Goal: Transaction & Acquisition: Purchase product/service

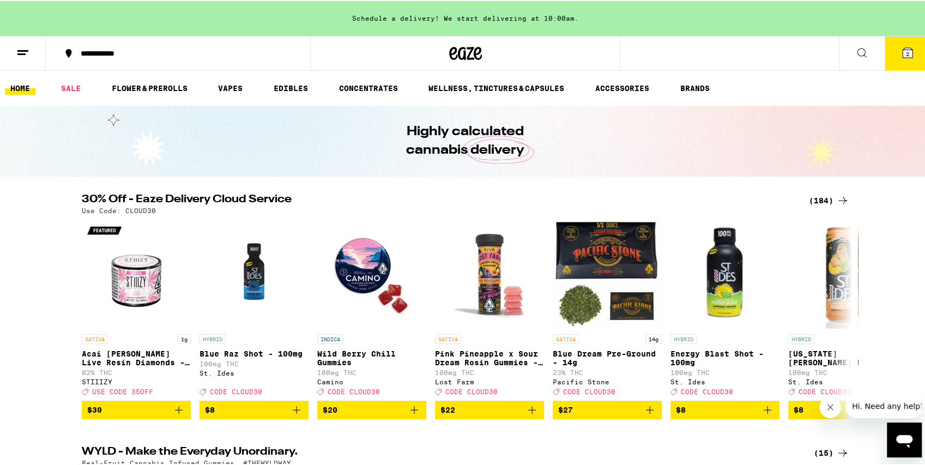
click at [901, 46] on icon at bounding box center [907, 51] width 13 height 13
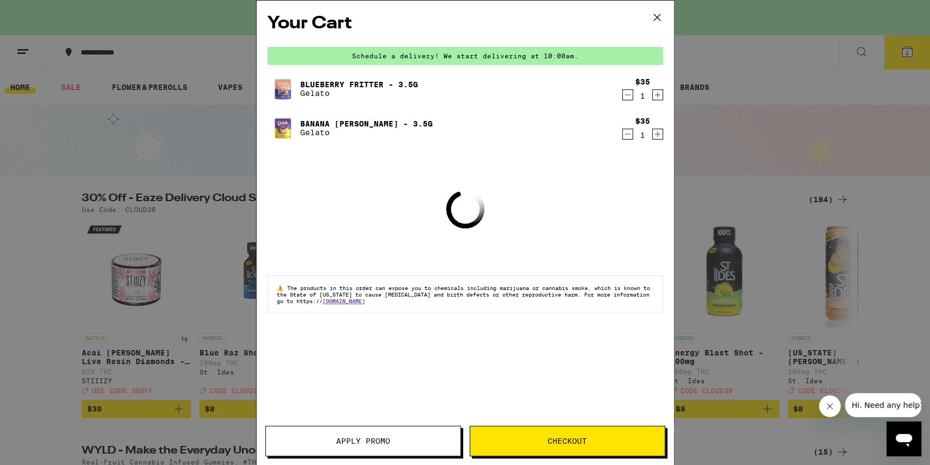
click at [630, 99] on icon "Decrement" at bounding box center [628, 94] width 10 height 13
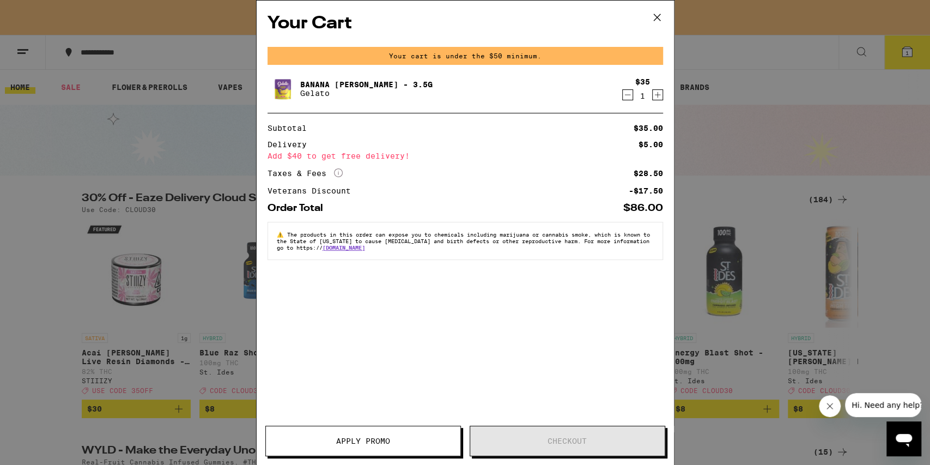
click at [627, 95] on icon "Decrement" at bounding box center [628, 94] width 10 height 13
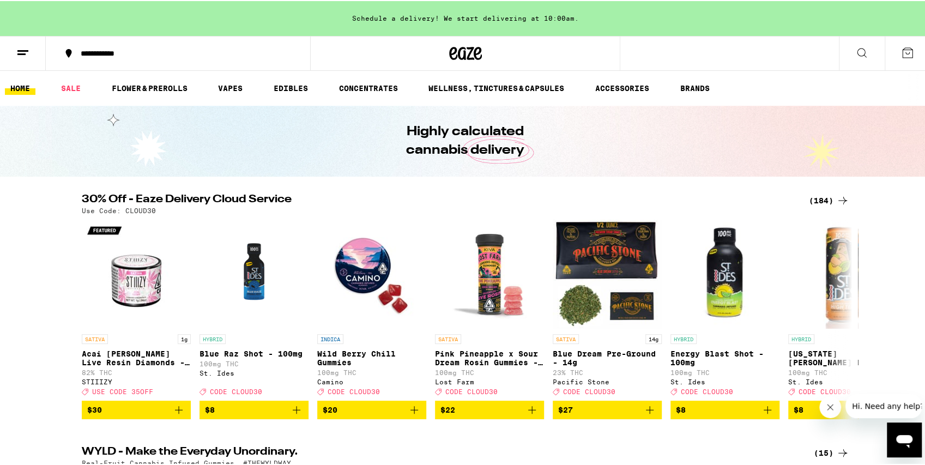
click at [820, 197] on div "(184)" at bounding box center [828, 199] width 40 height 13
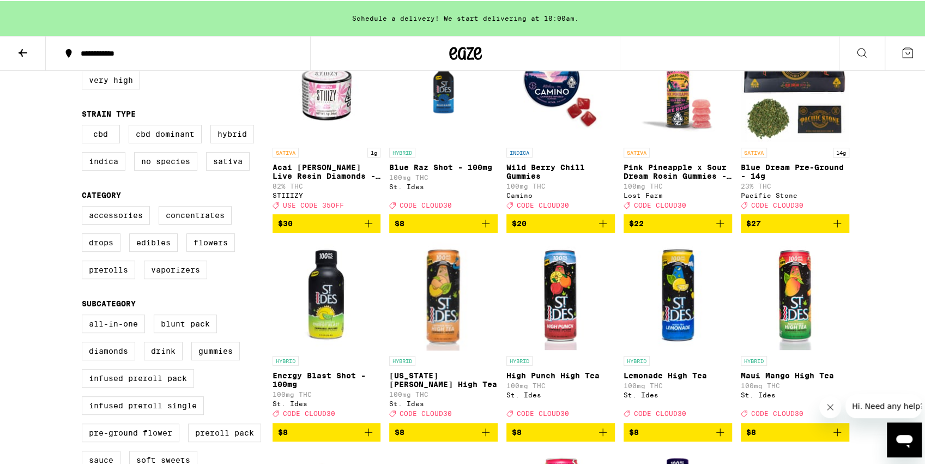
scroll to position [254, 0]
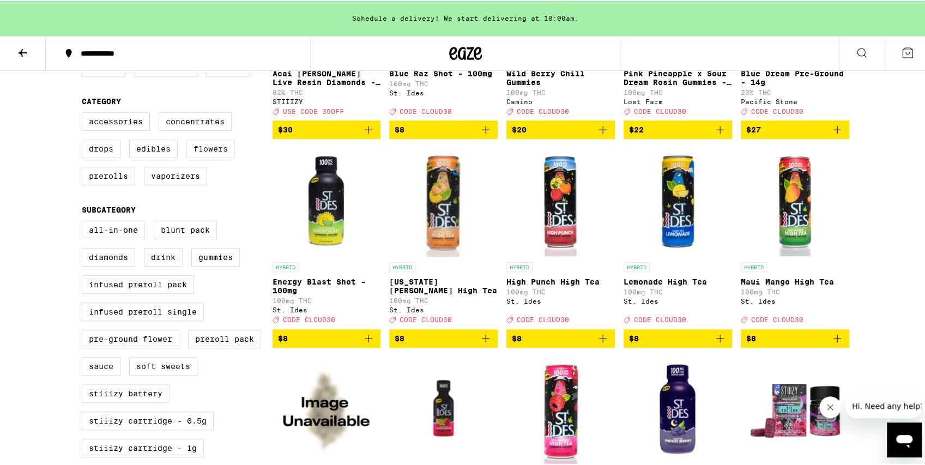
click at [215, 157] on label "Flowers" at bounding box center [210, 147] width 48 height 19
click at [84, 113] on input "Flowers" at bounding box center [84, 113] width 1 height 1
checkbox input "true"
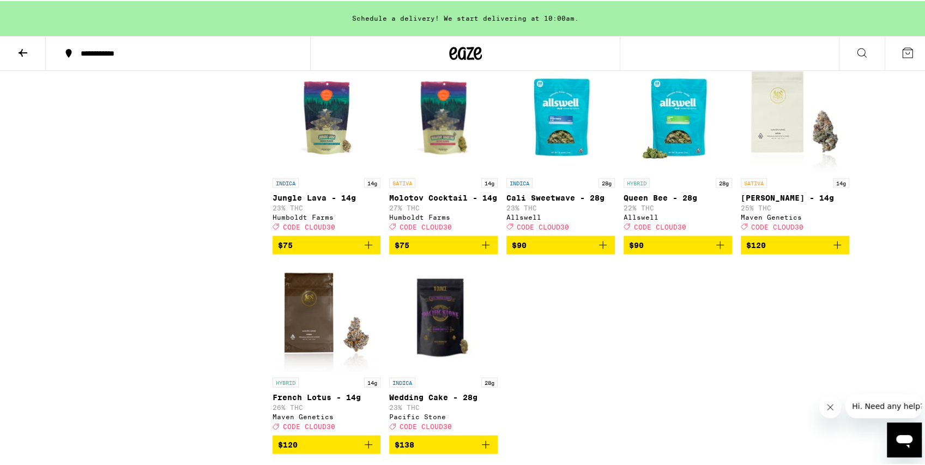
scroll to position [1452, 0]
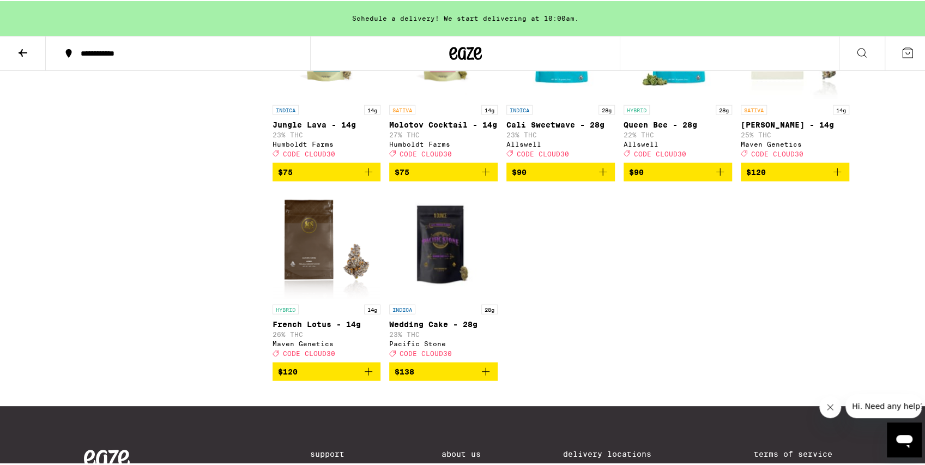
click at [814, 99] on img "Open page for Zuzu Berry - 14g from Maven Genetics" at bounding box center [794, 44] width 108 height 109
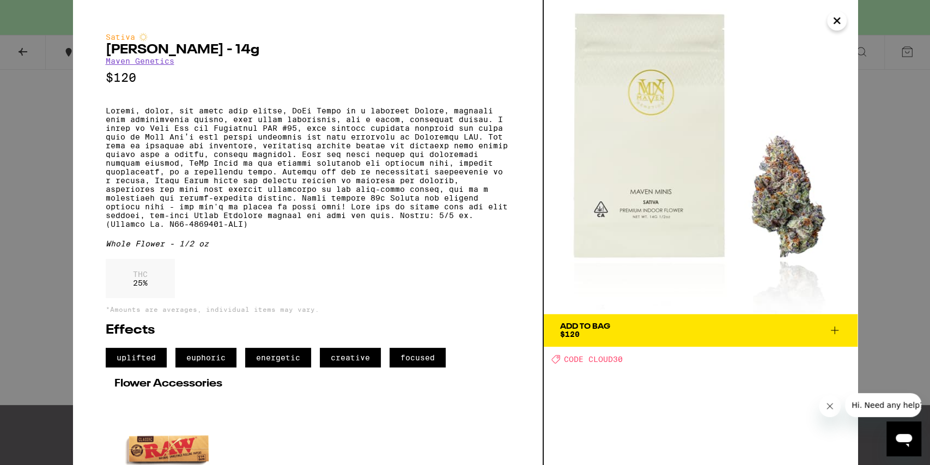
click at [891, 201] on div "Sativa Zuzu [PERSON_NAME] - 14g Maven Genetics $120 Whole Flower - 1/2 oz THC 2…" at bounding box center [465, 232] width 930 height 465
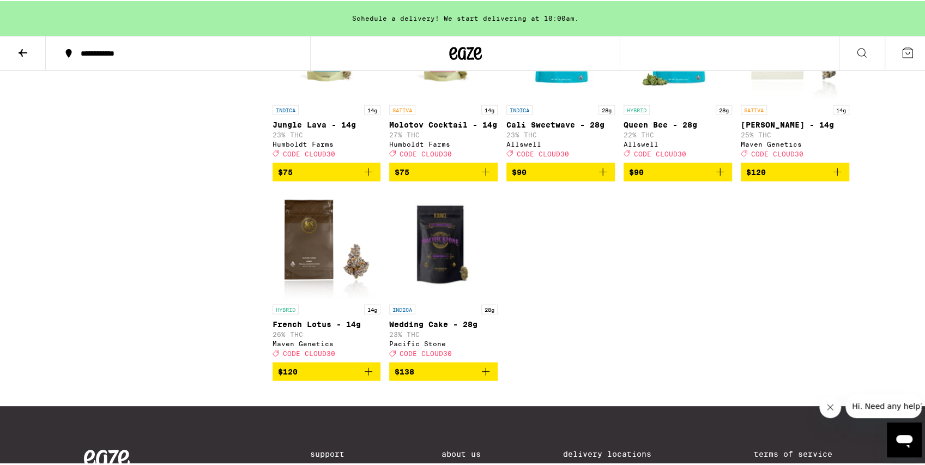
click at [320, 298] on img "Open page for French Lotus - 14g from Maven Genetics" at bounding box center [326, 243] width 108 height 109
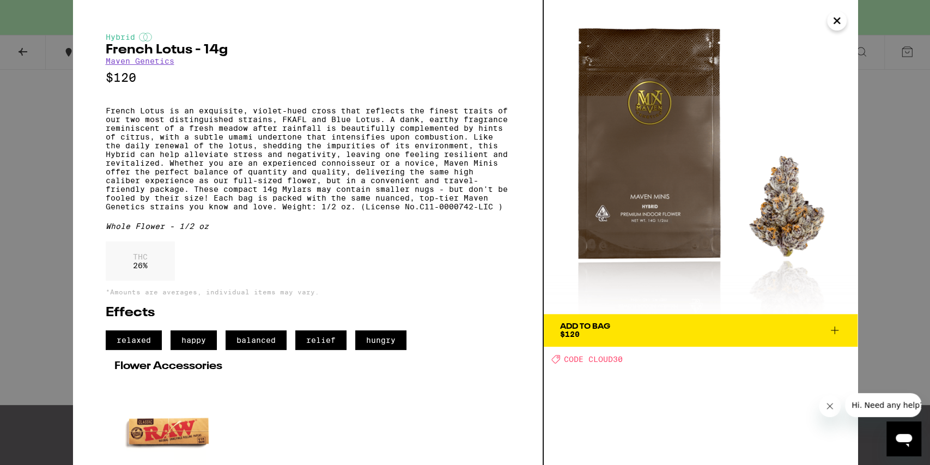
click at [831, 20] on icon "Close" at bounding box center [836, 21] width 13 height 16
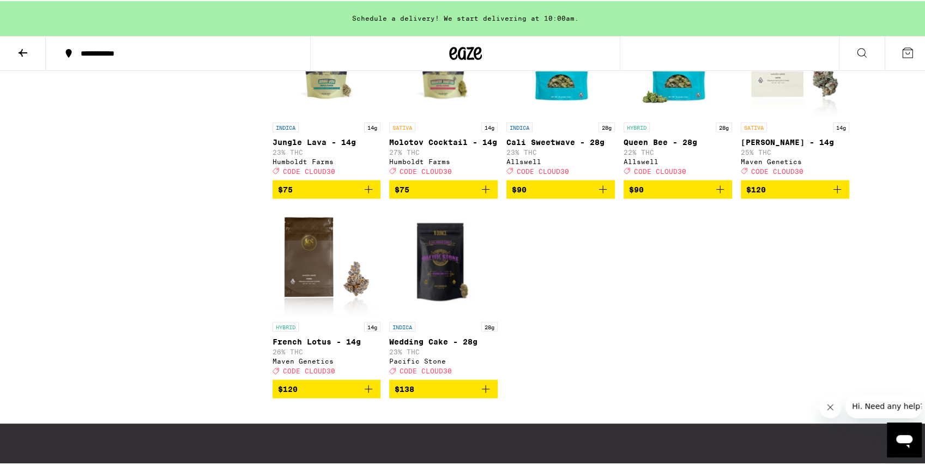
scroll to position [1380, 0]
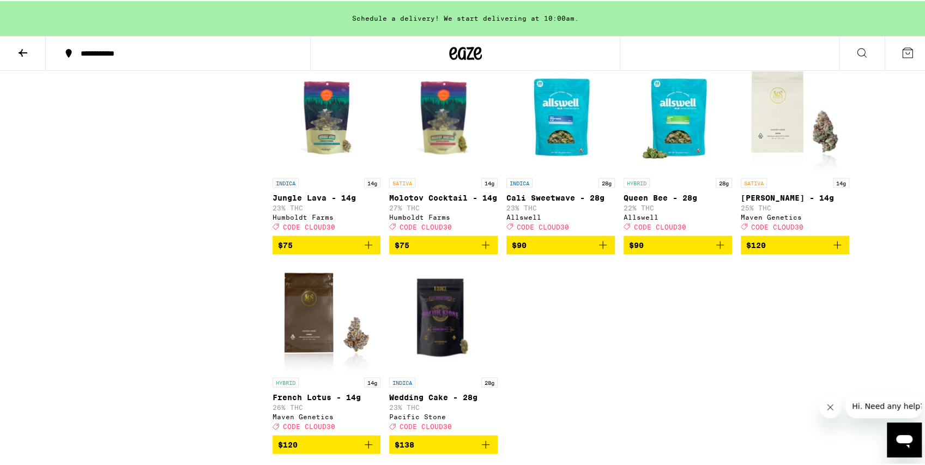
click at [807, 165] on img "Open page for Zuzu Berry - 14g from Maven Genetics" at bounding box center [794, 116] width 108 height 109
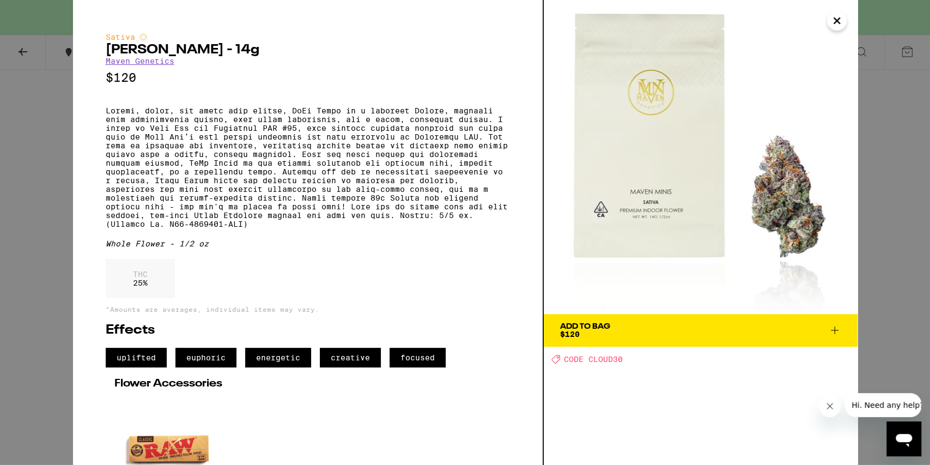
click at [804, 215] on img at bounding box center [701, 157] width 314 height 314
click at [832, 24] on icon "Close" at bounding box center [836, 21] width 13 height 16
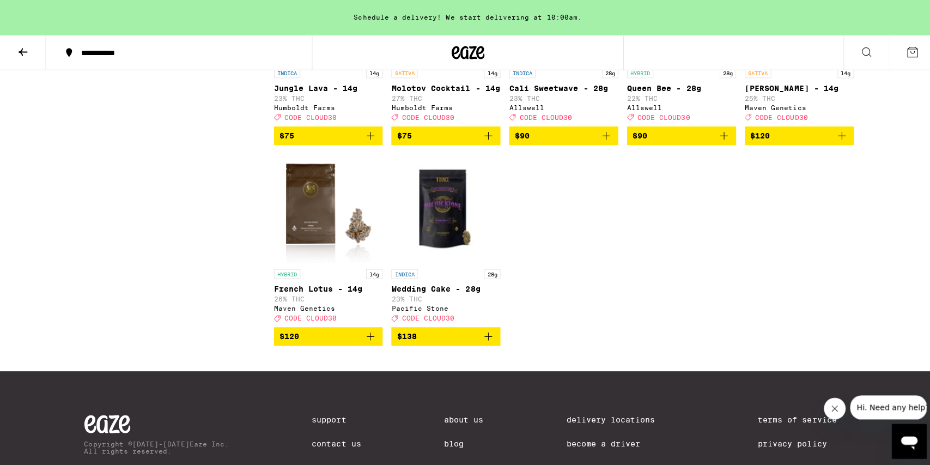
scroll to position [1489, 0]
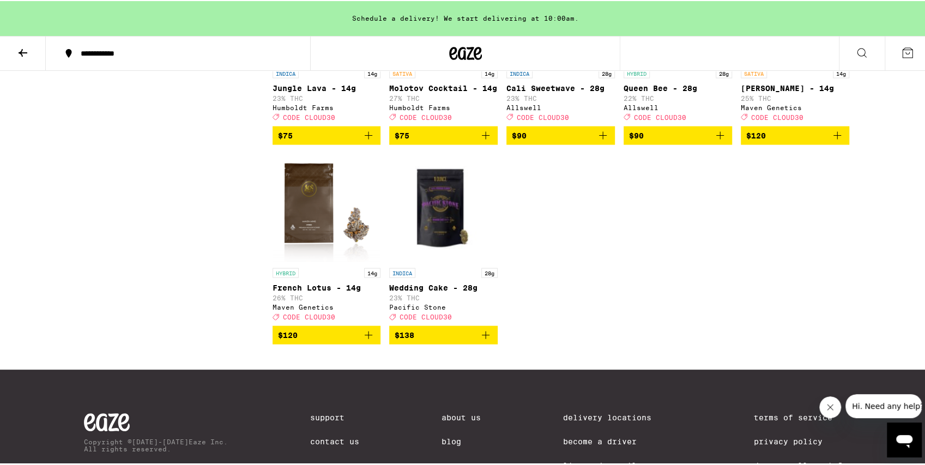
click at [757, 62] on img "Open page for Zuzu Berry - 14g from Maven Genetics" at bounding box center [794, 7] width 108 height 109
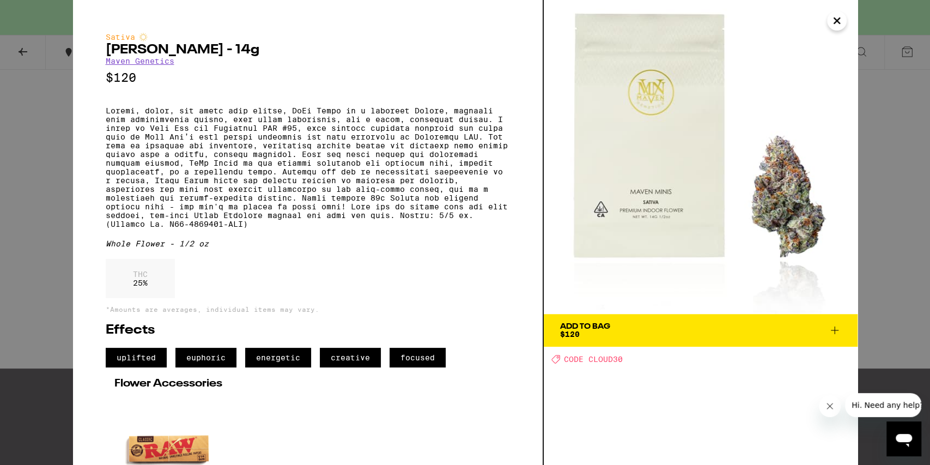
click at [835, 330] on icon at bounding box center [834, 330] width 13 height 13
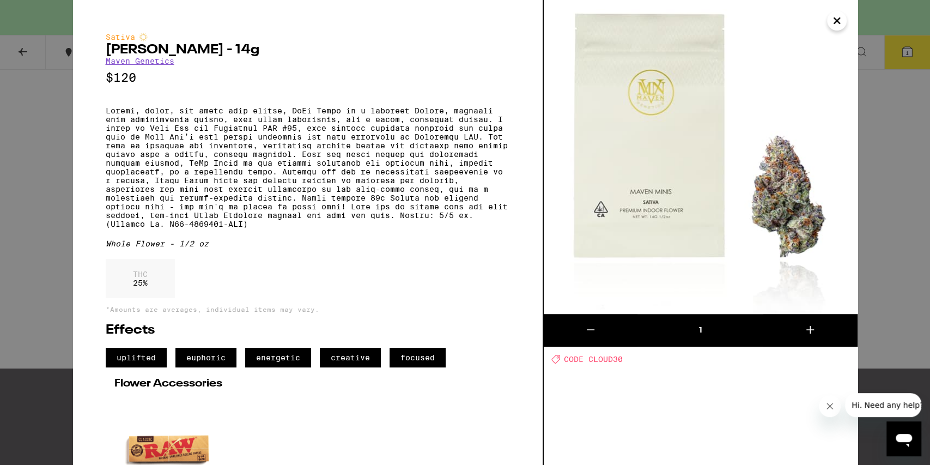
click at [840, 27] on icon "Close" at bounding box center [836, 21] width 13 height 16
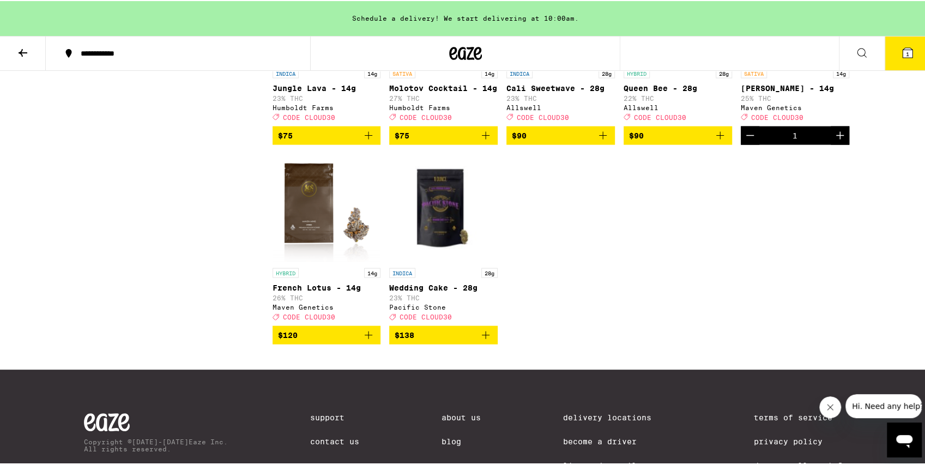
click at [901, 57] on icon at bounding box center [907, 51] width 13 height 13
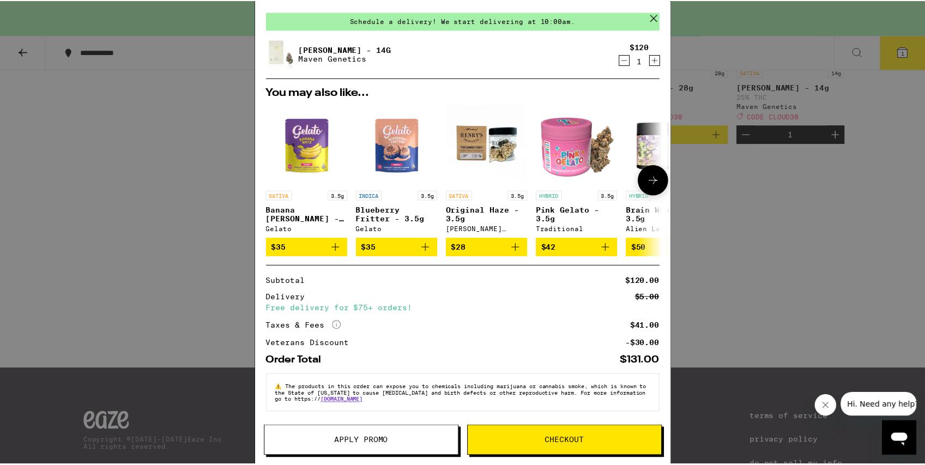
scroll to position [41, 0]
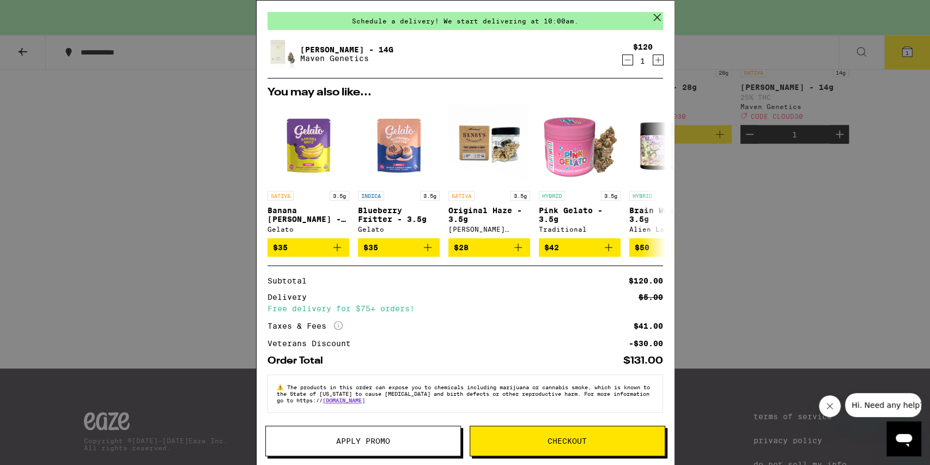
click at [374, 440] on span "Apply Promo" at bounding box center [363, 441] width 54 height 8
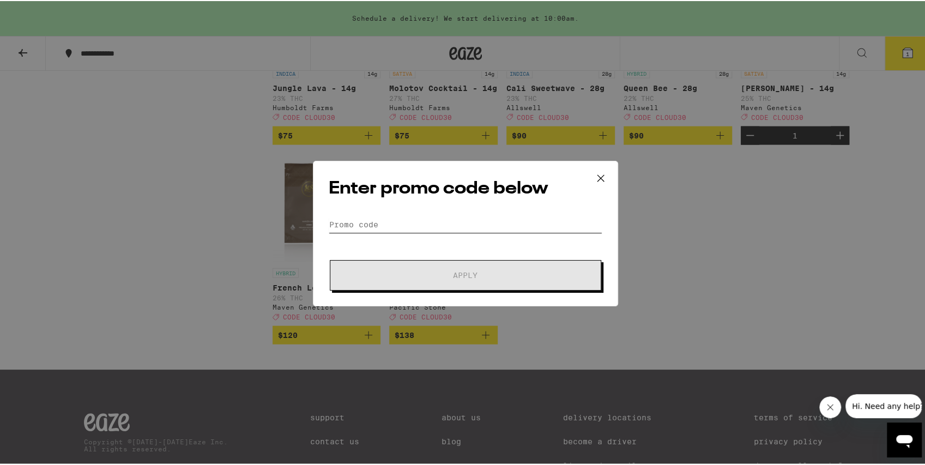
click at [417, 215] on input "Promo Code" at bounding box center [465, 223] width 273 height 16
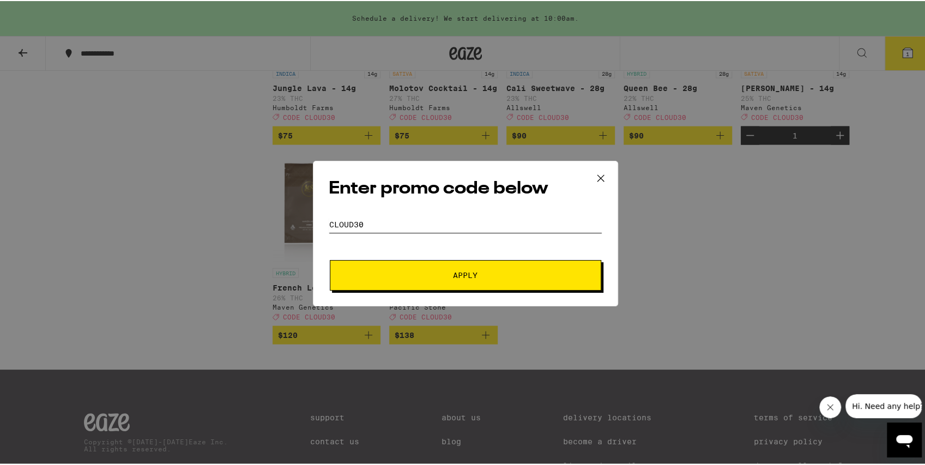
type input "CLOUD30"
click at [436, 257] on form "Promo Code CLOUD30 Apply" at bounding box center [465, 252] width 273 height 74
click at [440, 271] on span "Apply" at bounding box center [465, 274] width 196 height 8
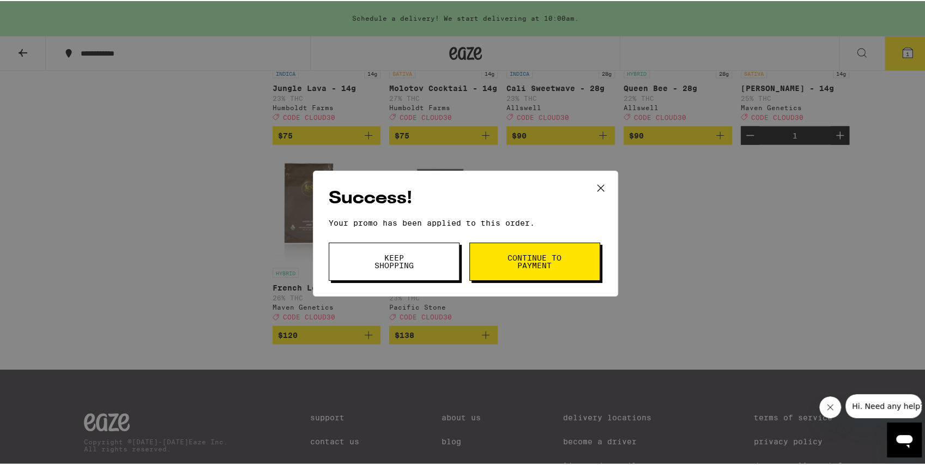
click at [502, 264] on button "Continue to payment" at bounding box center [534, 260] width 131 height 38
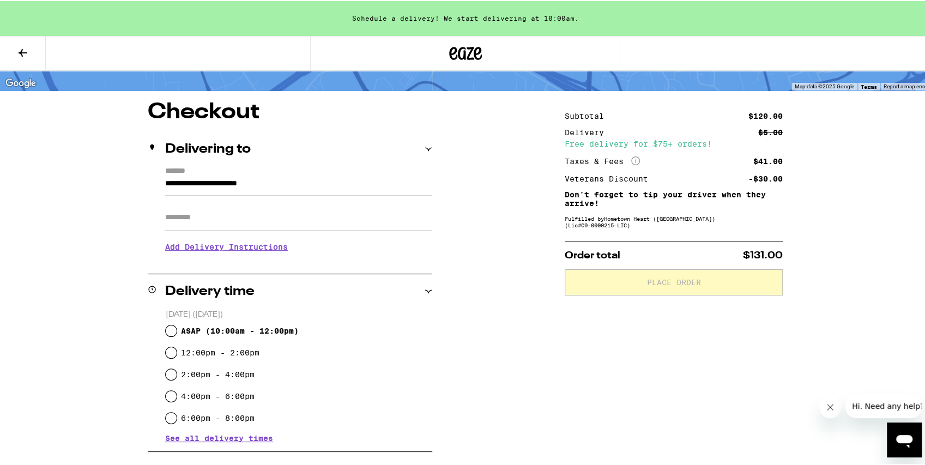
scroll to position [72, 0]
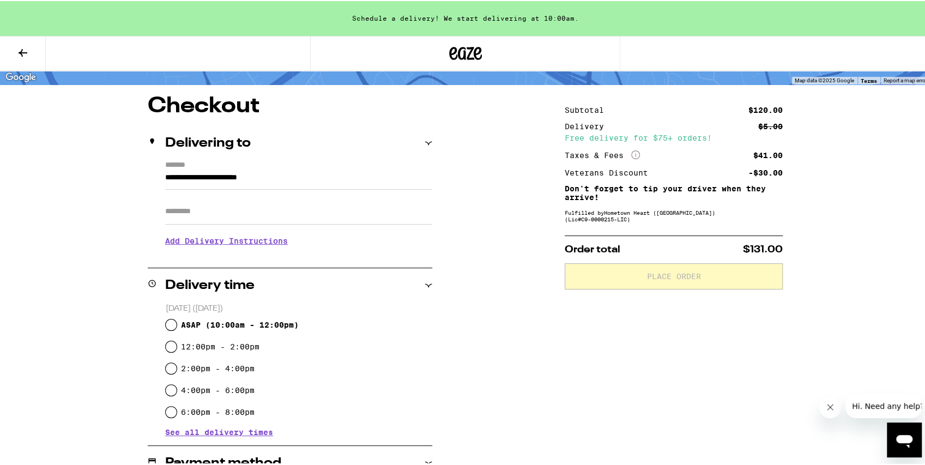
click at [293, 327] on span "ASAP ( 10:00am - 12:00pm )" at bounding box center [240, 323] width 118 height 9
click at [177, 327] on input "ASAP ( 10:00am - 12:00pm )" at bounding box center [171, 323] width 11 height 11
radio input "true"
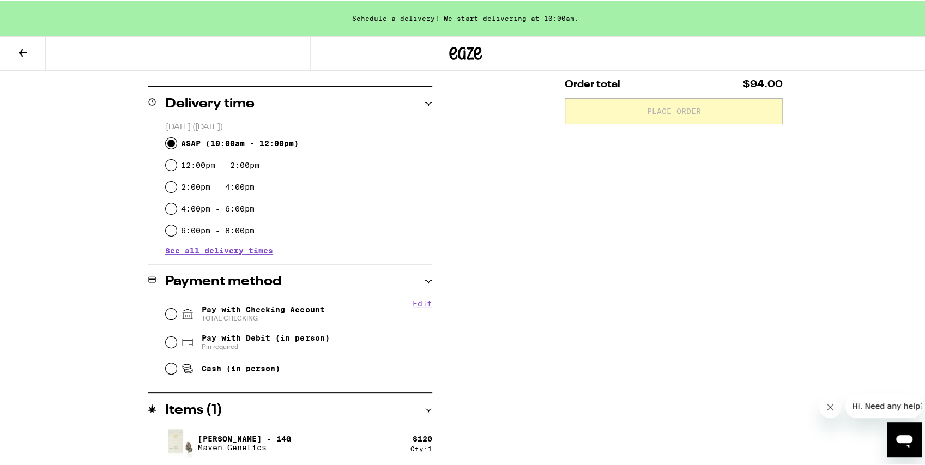
scroll to position [255, 0]
click at [292, 308] on span "Pay with Checking Account TOTAL CHECKING" at bounding box center [263, 311] width 123 height 17
click at [177, 308] on input "Pay with Checking Account TOTAL CHECKING" at bounding box center [171, 311] width 11 height 11
radio input "true"
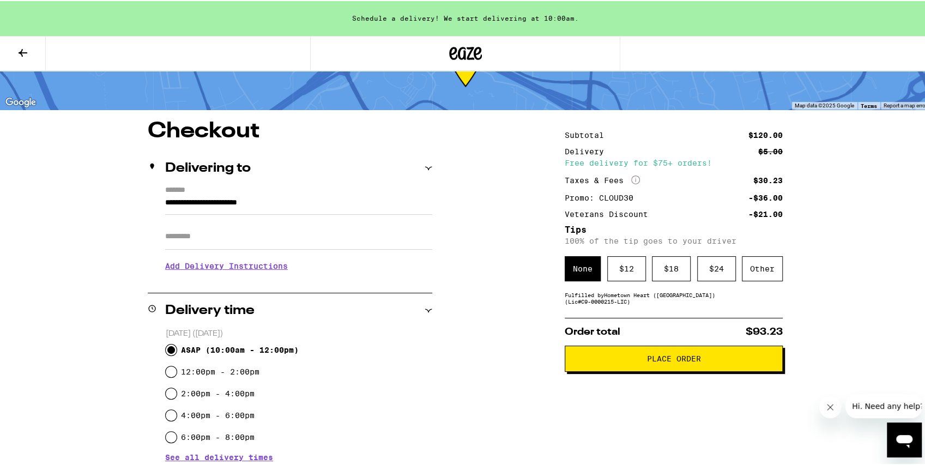
scroll to position [109, 0]
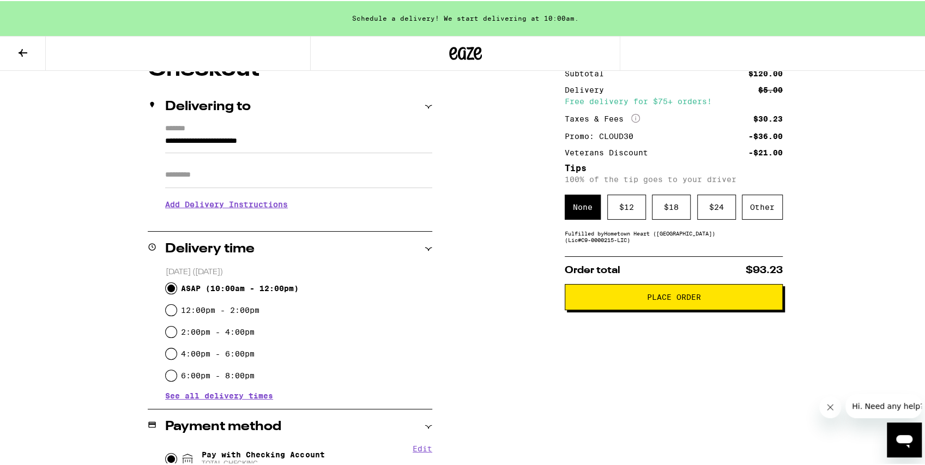
click at [690, 300] on span "Place Order" at bounding box center [674, 296] width 54 height 8
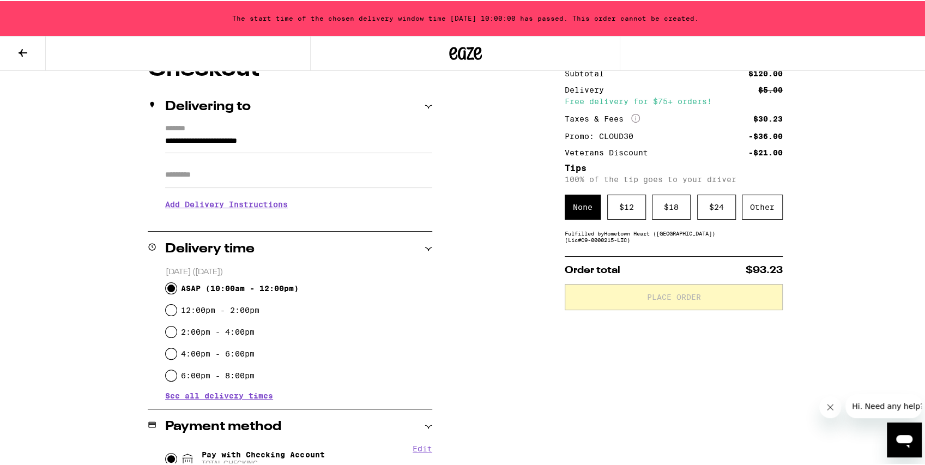
click at [278, 290] on span "ASAP ( 10:00am - 12:00pm )" at bounding box center [240, 287] width 118 height 9
click at [177, 290] on input "ASAP ( 10:00am - 12:00pm )" at bounding box center [171, 287] width 11 height 11
click at [253, 398] on span "See all delivery times" at bounding box center [219, 395] width 108 height 8
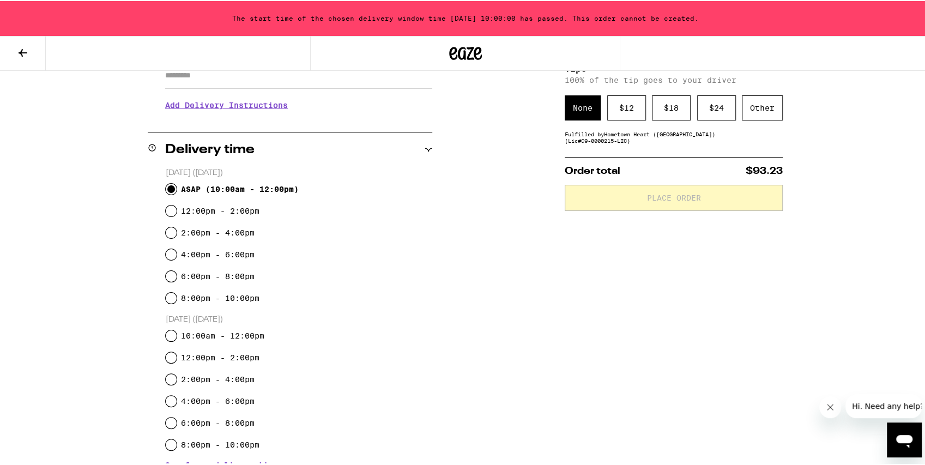
scroll to position [218, 0]
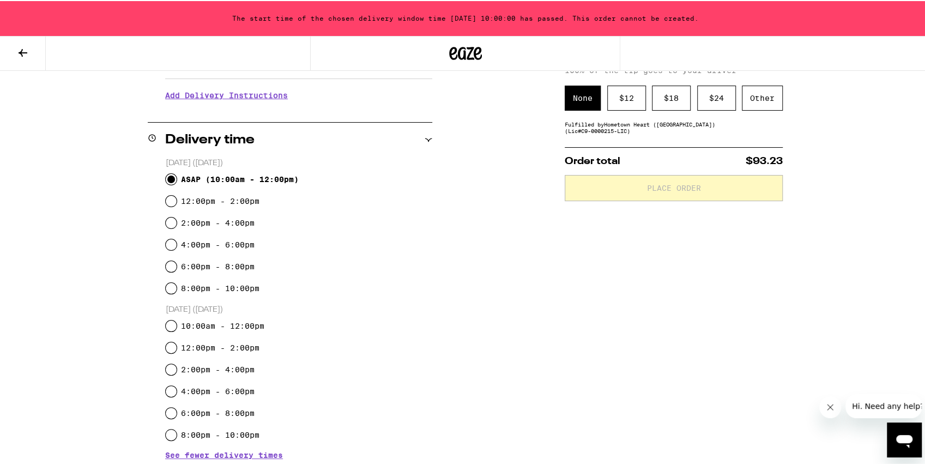
click at [536, 360] on div "**********" at bounding box center [465, 327] width 784 height 757
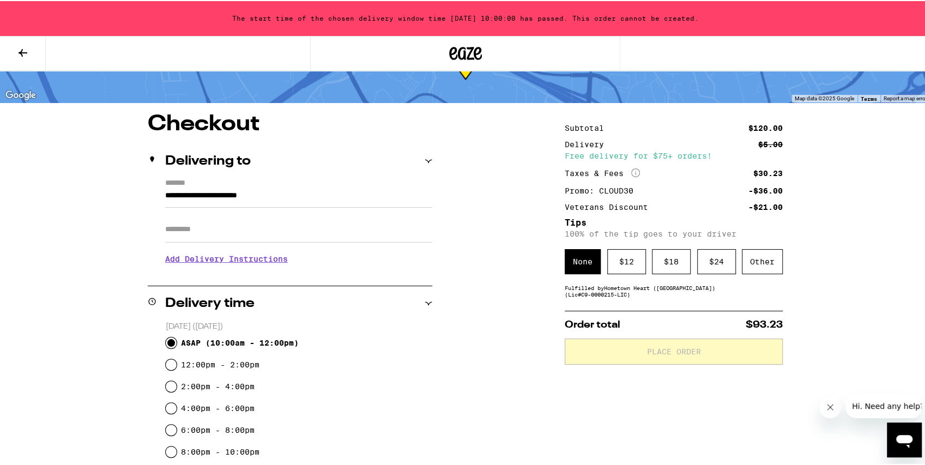
scroll to position [36, 0]
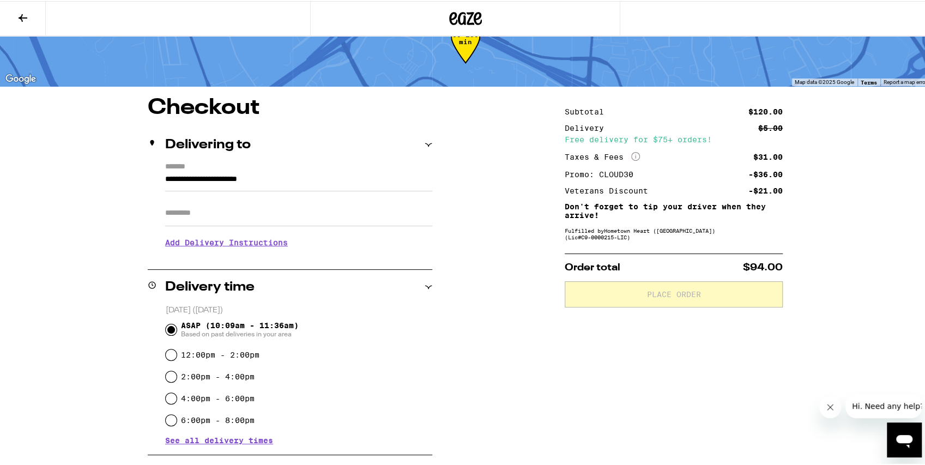
click at [508, 264] on div "**********" at bounding box center [465, 376] width 784 height 561
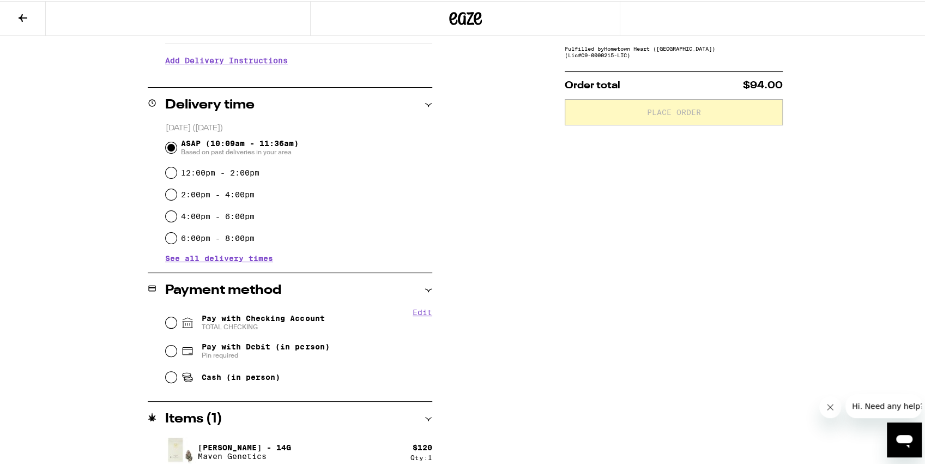
click at [284, 303] on div "Payment method" at bounding box center [290, 289] width 284 height 35
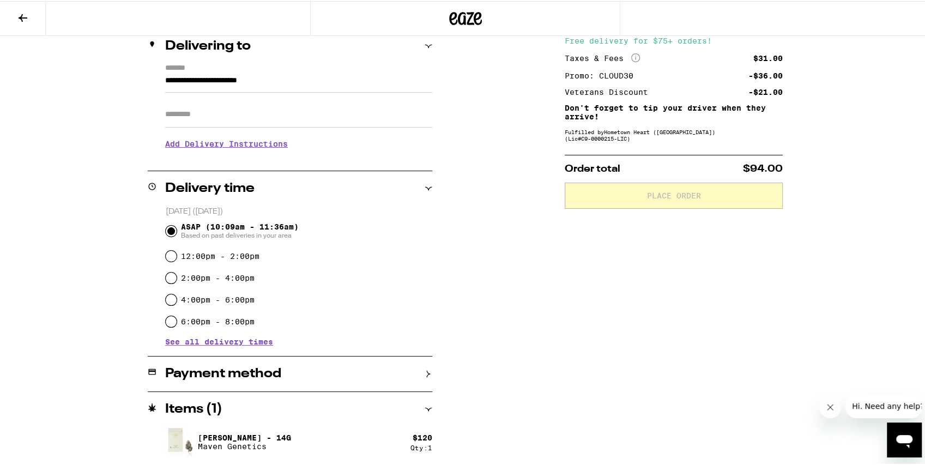
click at [275, 371] on h2 "Payment method" at bounding box center [223, 372] width 116 height 13
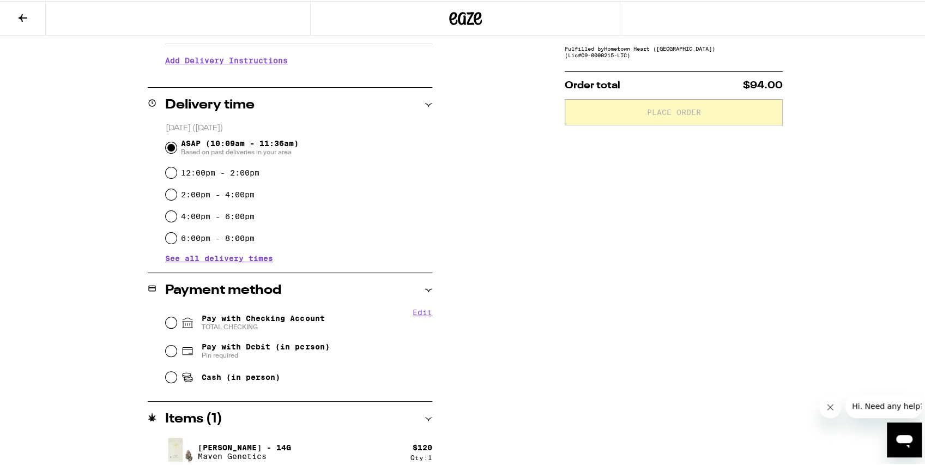
click at [262, 317] on span "Pay with Checking Account TOTAL CHECKING" at bounding box center [263, 321] width 123 height 17
click at [177, 317] on input "Pay with Checking Account TOTAL CHECKING" at bounding box center [171, 321] width 11 height 11
radio input "true"
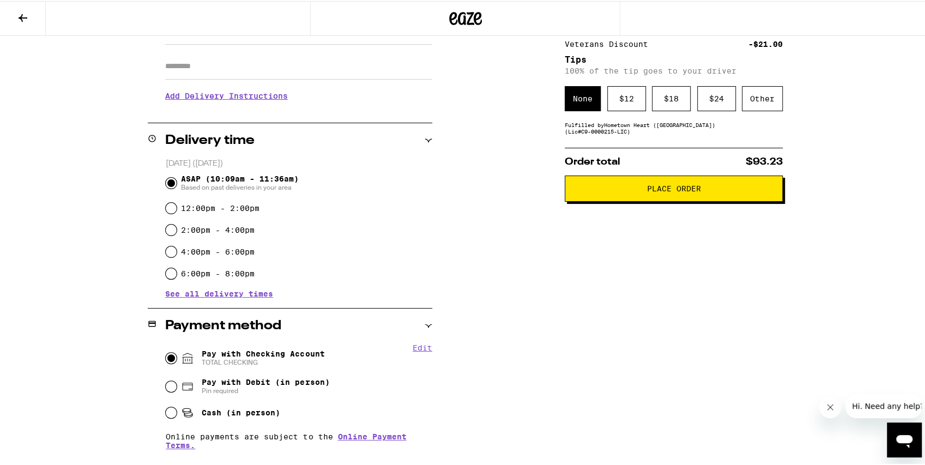
scroll to position [181, 0]
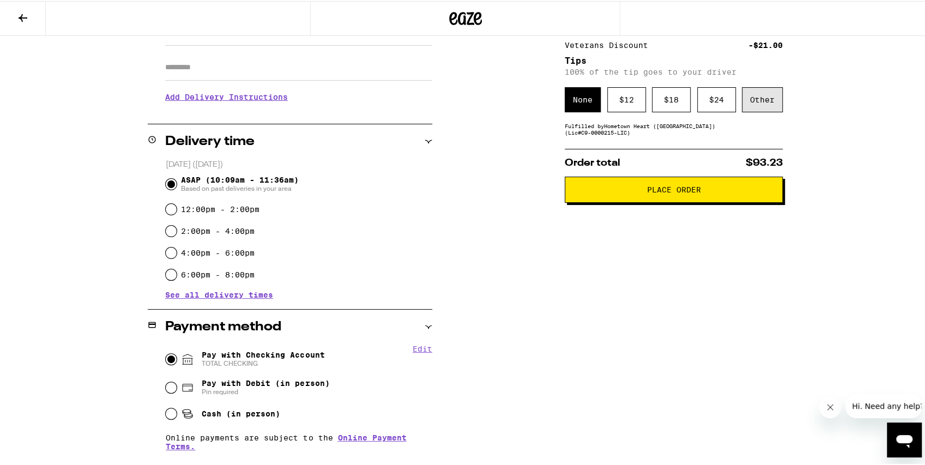
click at [761, 102] on div "Other" at bounding box center [761, 98] width 41 height 25
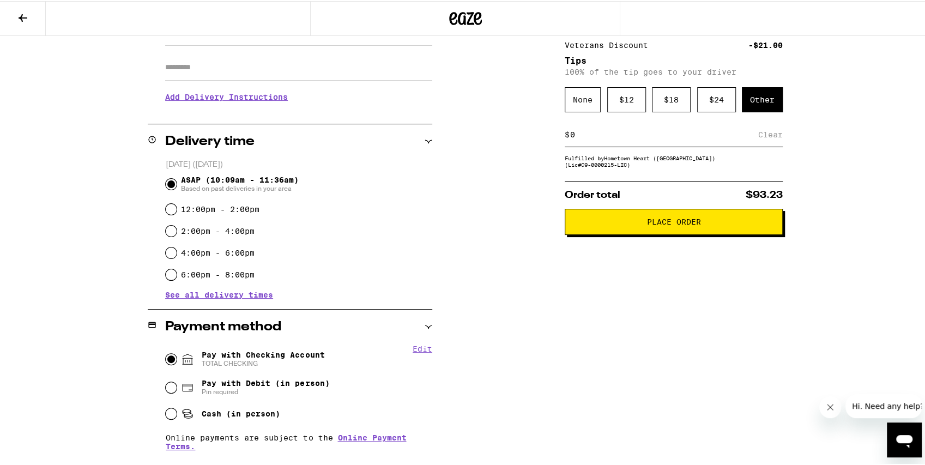
click at [668, 144] on div "$ Clear" at bounding box center [673, 133] width 218 height 25
click at [674, 137] on input at bounding box center [663, 134] width 188 height 10
type input "5"
click at [885, 348] on div "**********" at bounding box center [465, 183] width 930 height 728
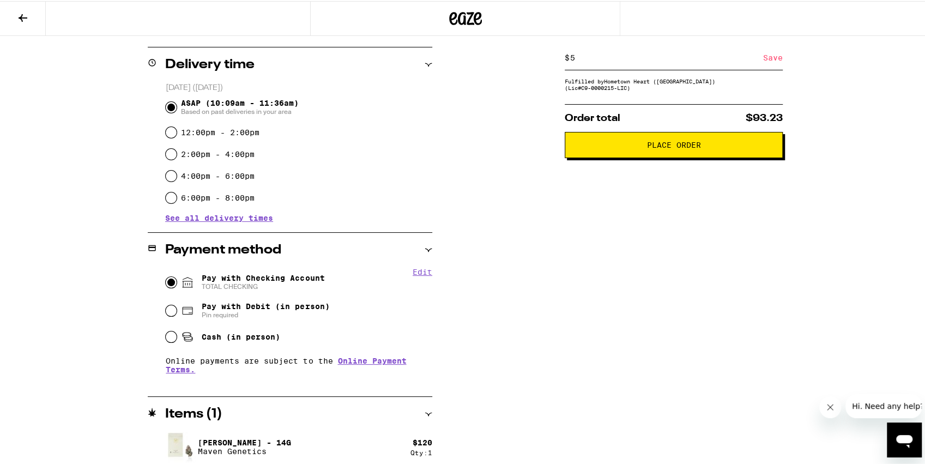
scroll to position [263, 0]
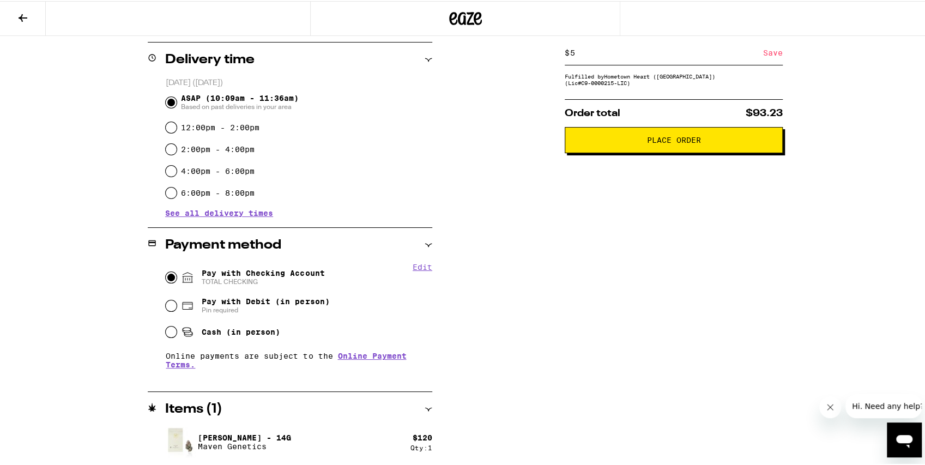
click at [501, 296] on div "**********" at bounding box center [465, 167] width 784 height 597
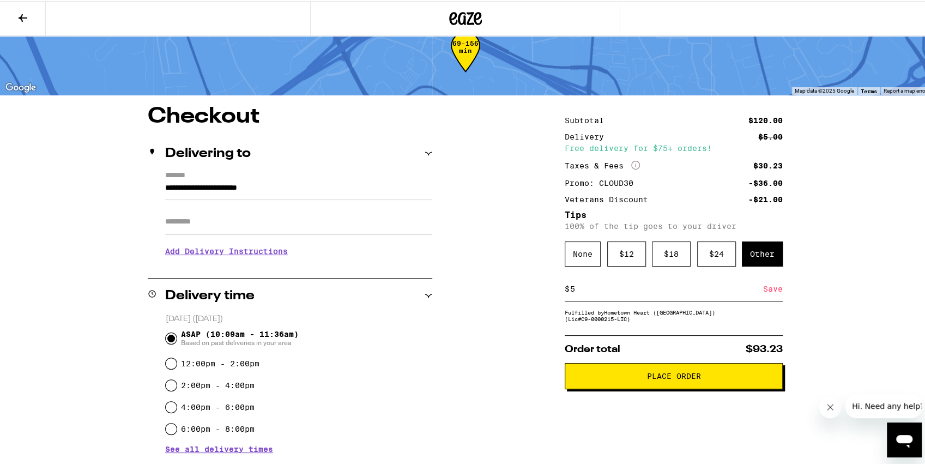
scroll to position [9, 0]
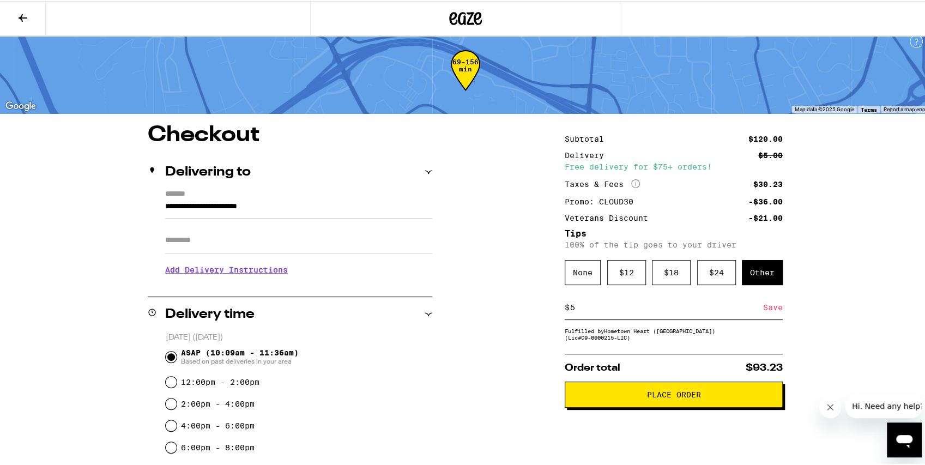
click at [637, 405] on button "Place Order" at bounding box center [673, 393] width 218 height 26
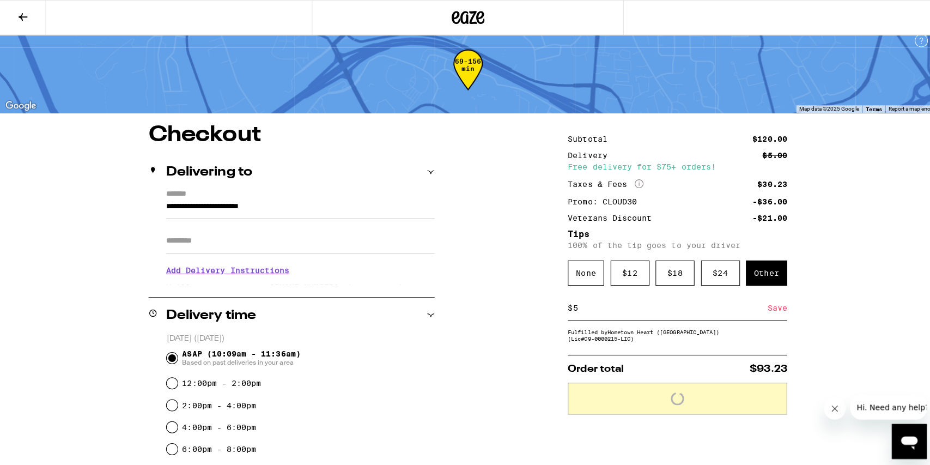
scroll to position [0, 0]
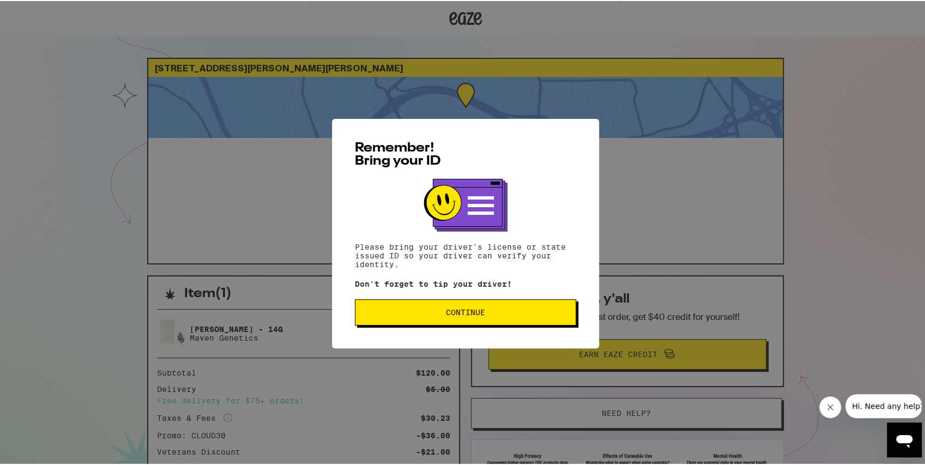
click at [456, 314] on span "Continue" at bounding box center [465, 311] width 39 height 8
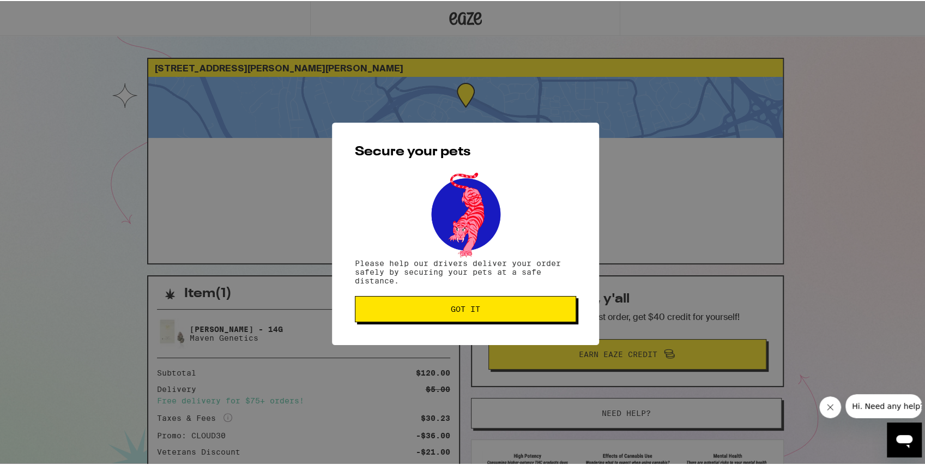
click at [434, 302] on button "Got it" at bounding box center [465, 308] width 221 height 26
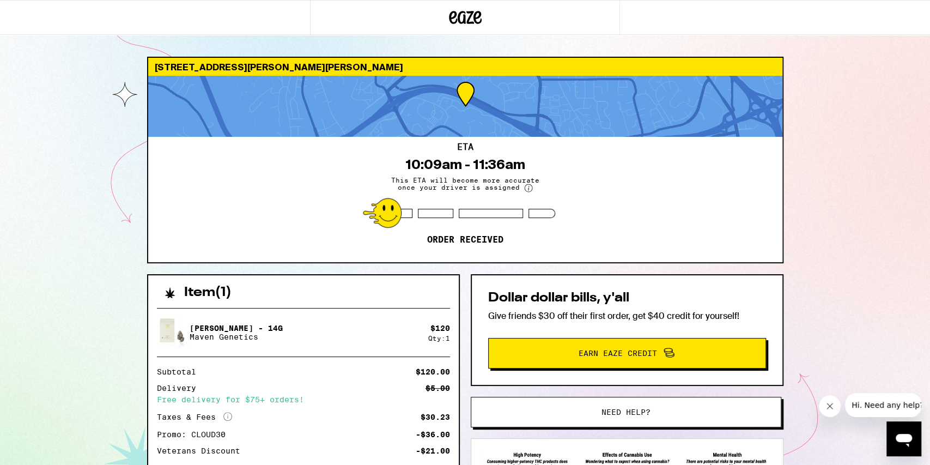
click at [818, 221] on div "243 Arana Dr Martinez 94553 ETA 10:09am - 11:36am This ETA will become more acc…" at bounding box center [465, 297] width 930 height 594
